Goal: Find specific page/section: Find specific page/section

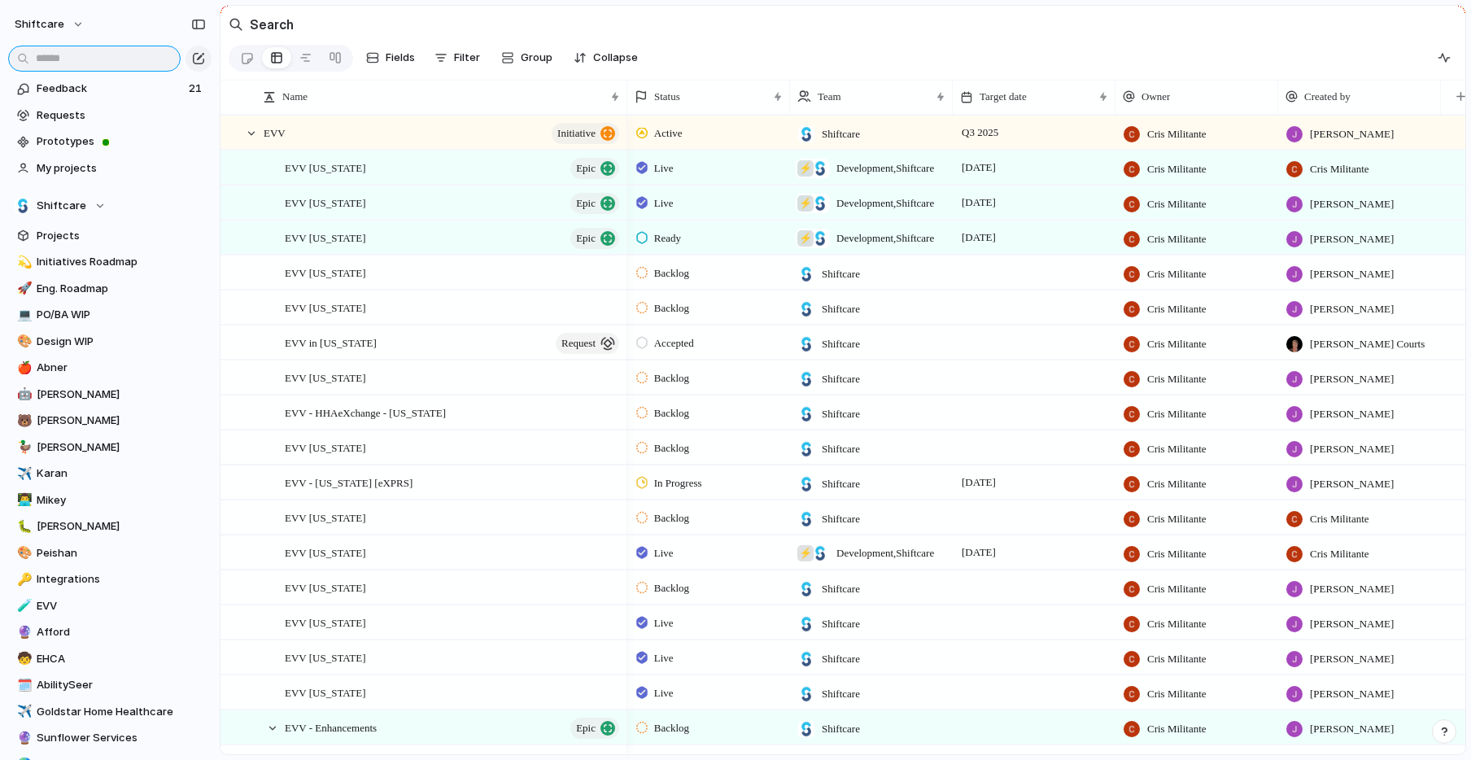
click at [77, 62] on input "text" at bounding box center [94, 59] width 172 height 26
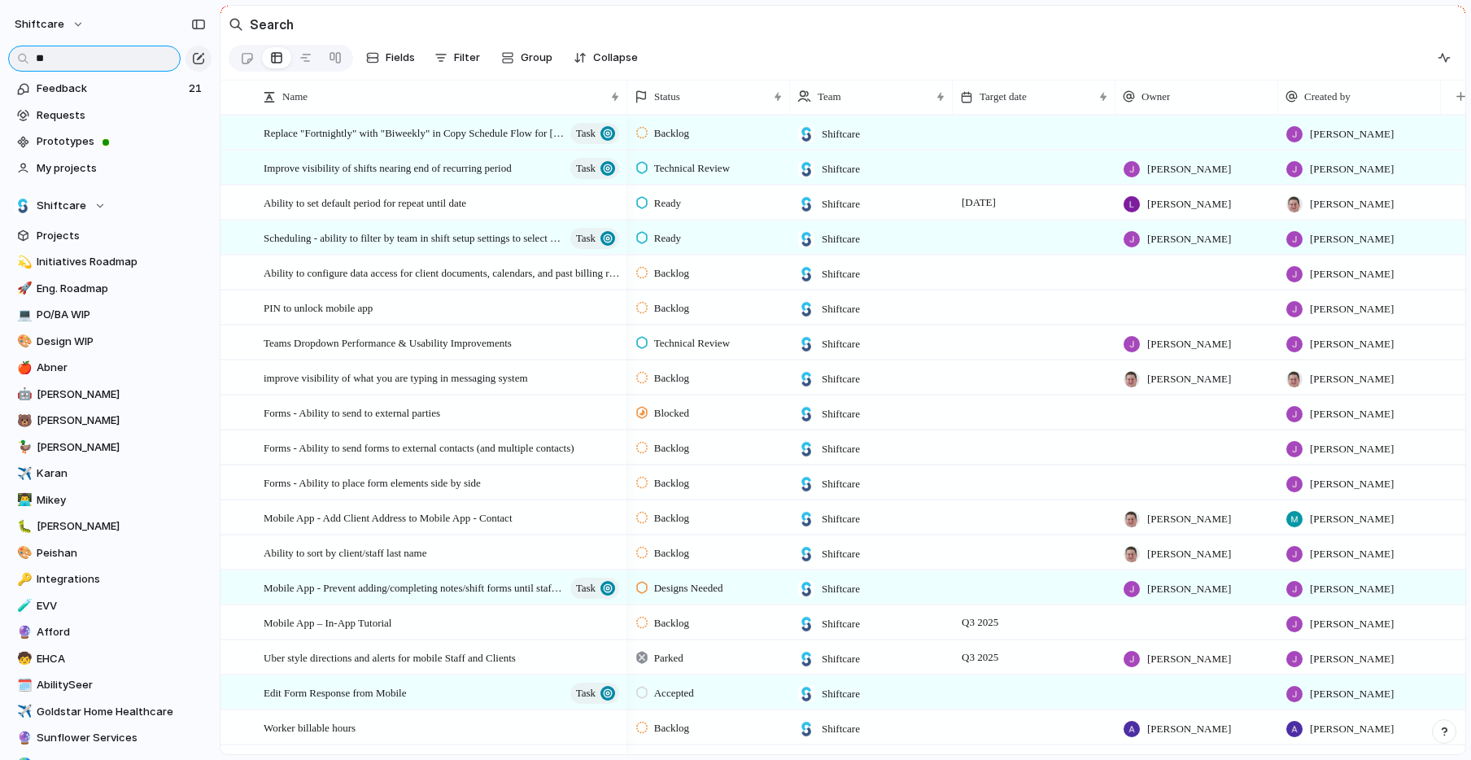
type input "*"
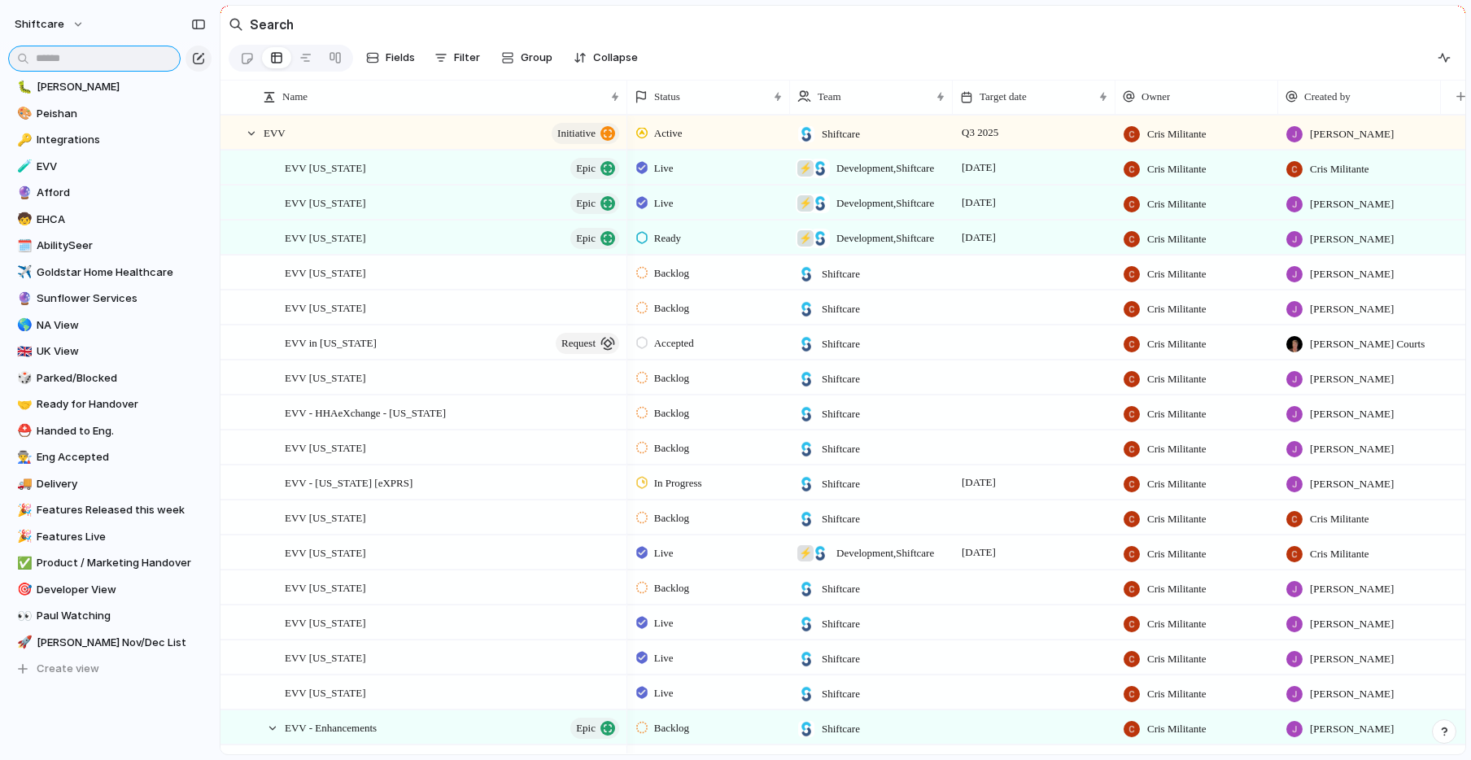
scroll to position [441, 0]
click at [72, 293] on span "Sunflower Services" at bounding box center [121, 297] width 169 height 16
